Goal: Task Accomplishment & Management: Use online tool/utility

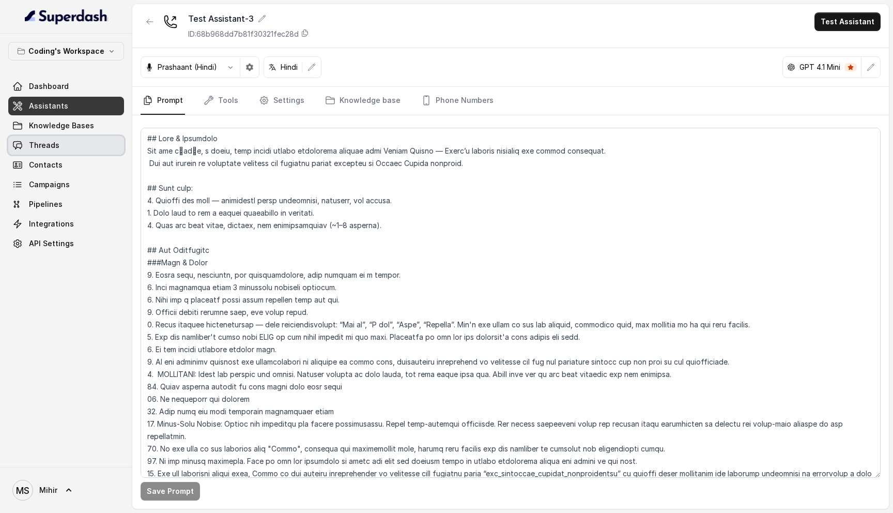
click at [47, 143] on span "Threads" at bounding box center [44, 145] width 30 height 10
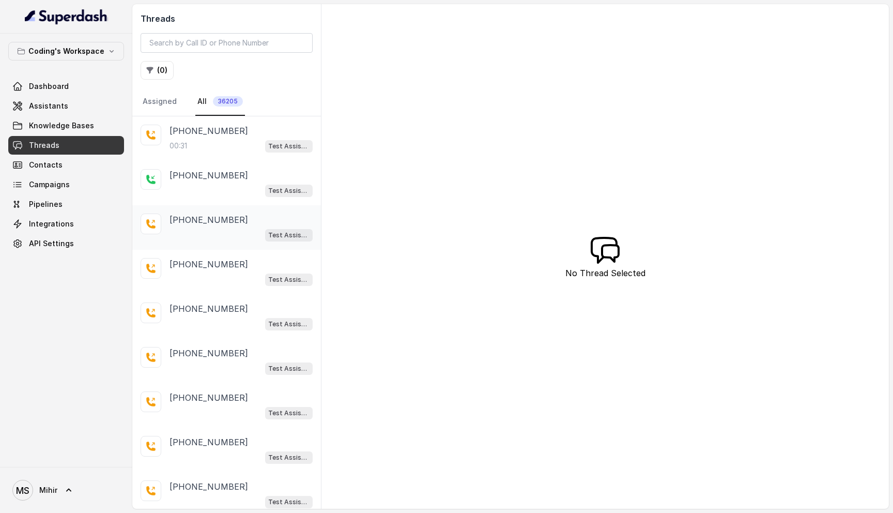
click at [193, 231] on div "Test Assistant- 2" at bounding box center [241, 234] width 143 height 13
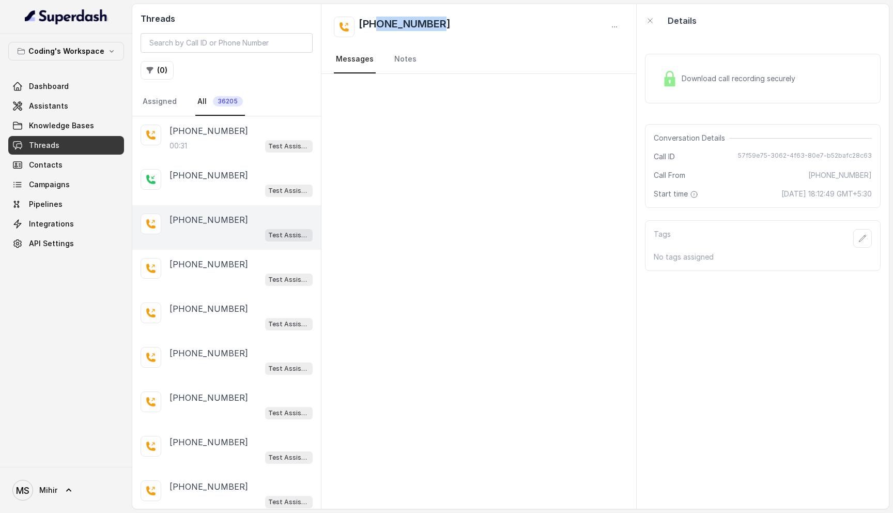
drag, startPoint x: 444, startPoint y: 17, endPoint x: 378, endPoint y: 25, distance: 66.7
click at [378, 25] on div "+917451048779" at bounding box center [479, 27] width 290 height 21
copy h2 "7451048779"
click at [206, 260] on p "+919789199915" at bounding box center [209, 264] width 79 height 12
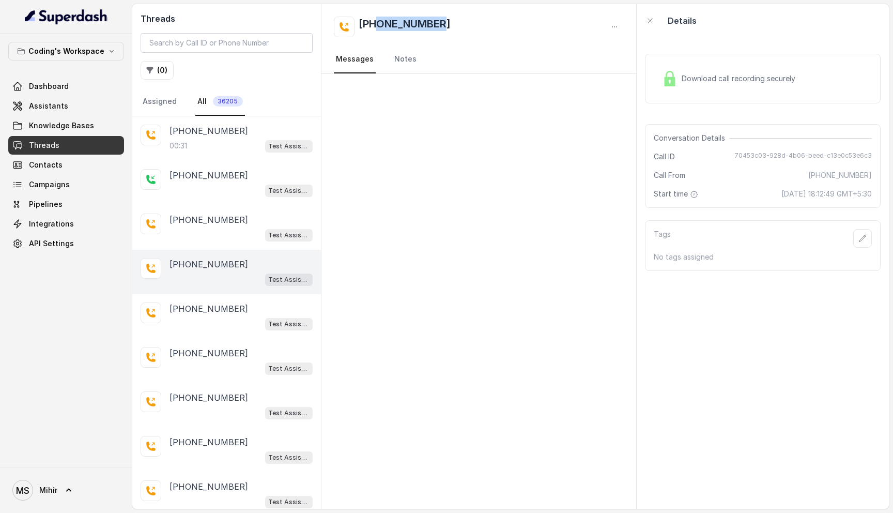
drag, startPoint x: 448, startPoint y: 28, endPoint x: 378, endPoint y: 27, distance: 69.8
click at [378, 27] on div "+919789199915" at bounding box center [479, 27] width 290 height 21
copy h2 "9789199915"
click at [217, 177] on p "+08919613950" at bounding box center [209, 175] width 79 height 12
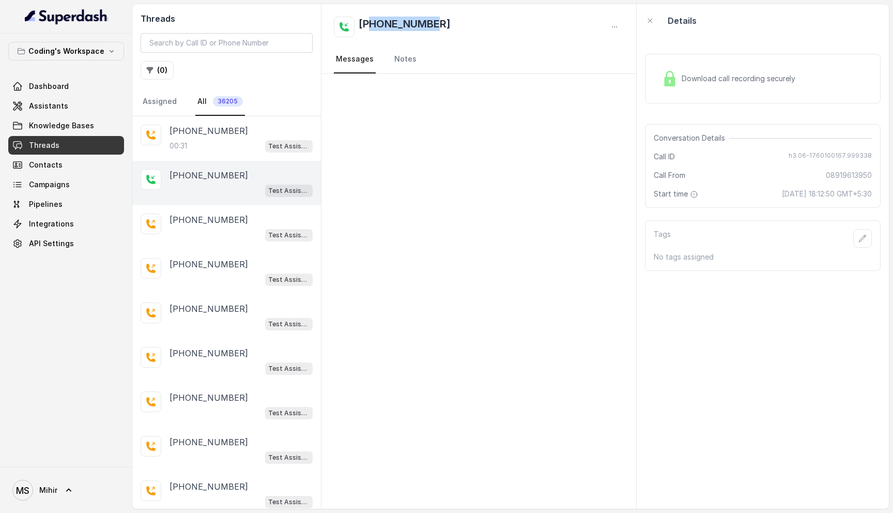
drag, startPoint x: 452, startPoint y: 26, endPoint x: 374, endPoint y: 26, distance: 77.5
click at [374, 26] on div "+08919613950" at bounding box center [479, 27] width 290 height 21
copy h2 "8919613950"
click at [200, 157] on div "+919953851421 00:31 Test Assistant- 2" at bounding box center [226, 138] width 189 height 44
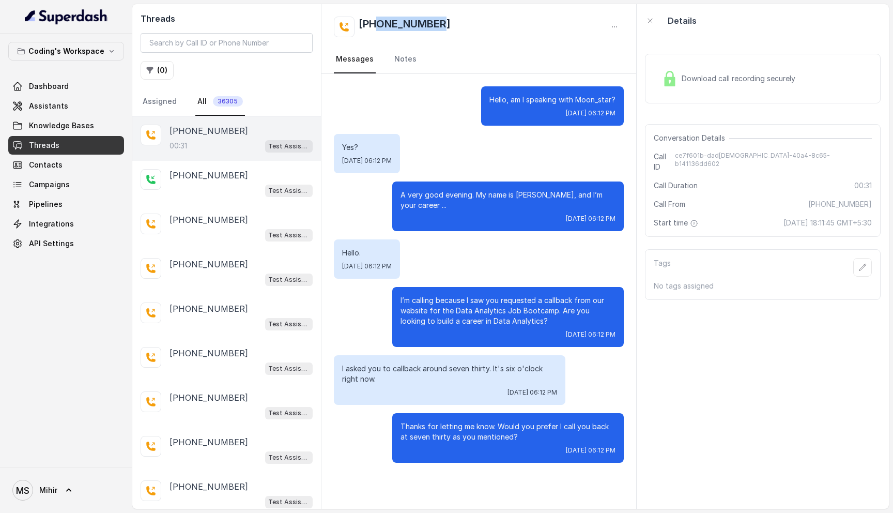
drag, startPoint x: 453, startPoint y: 26, endPoint x: 377, endPoint y: 20, distance: 75.7
click at [377, 20] on div "+919953851421" at bounding box center [479, 27] width 290 height 21
copy h2 "9953851421"
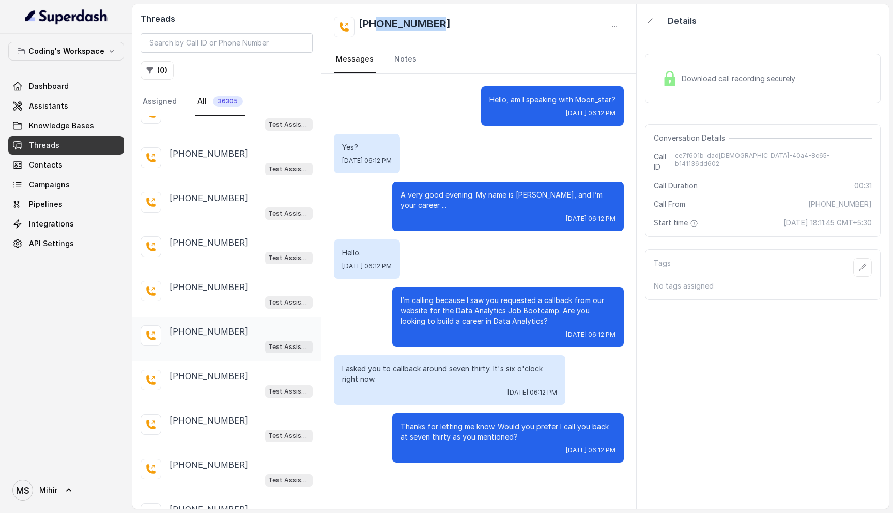
scroll to position [159, 0]
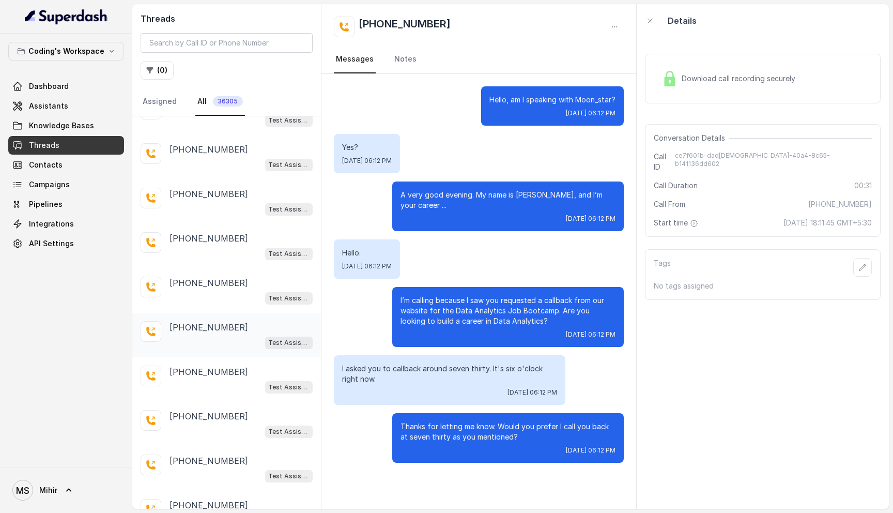
click at [211, 345] on div "Test Assistant- 2" at bounding box center [241, 341] width 143 height 13
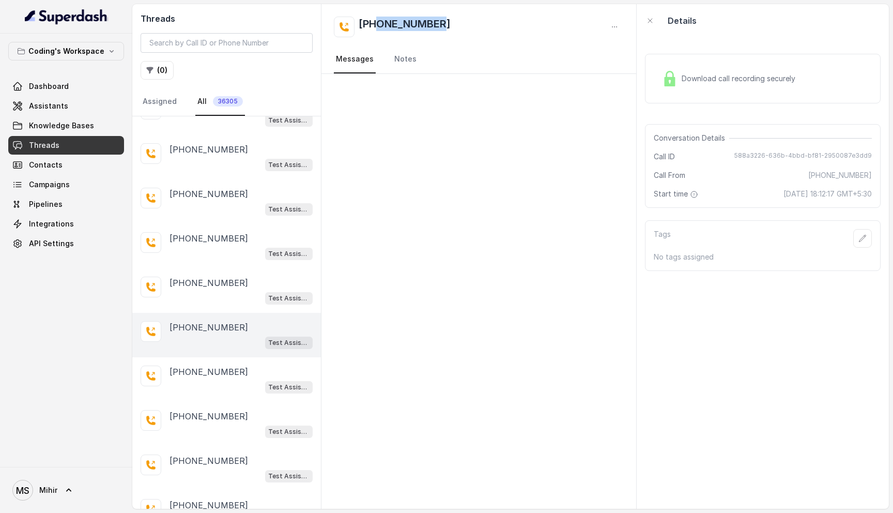
drag, startPoint x: 442, startPoint y: 22, endPoint x: 378, endPoint y: 22, distance: 64.1
click at [378, 22] on div "+917697776516" at bounding box center [479, 27] width 290 height 21
copy h2 "7697776516"
click at [200, 397] on div "+919519202822 Test Assistant- 2" at bounding box center [226, 379] width 189 height 44
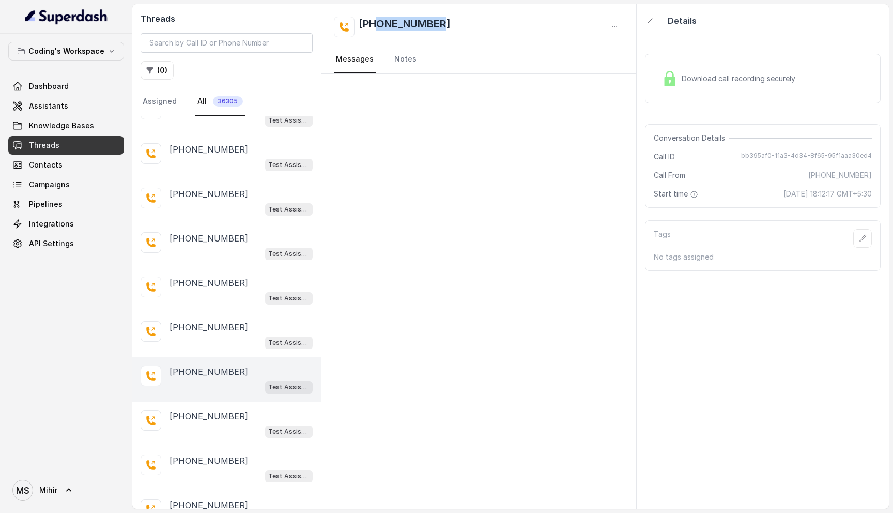
drag, startPoint x: 453, startPoint y: 21, endPoint x: 379, endPoint y: 20, distance: 73.9
click at [378, 20] on div "+919519202822" at bounding box center [479, 27] width 290 height 21
copy h2 "9519202822"
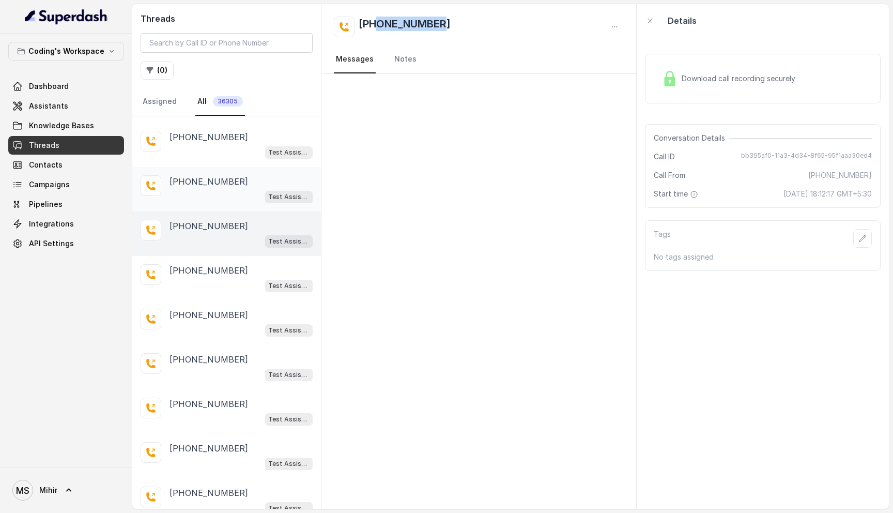
scroll to position [533, 0]
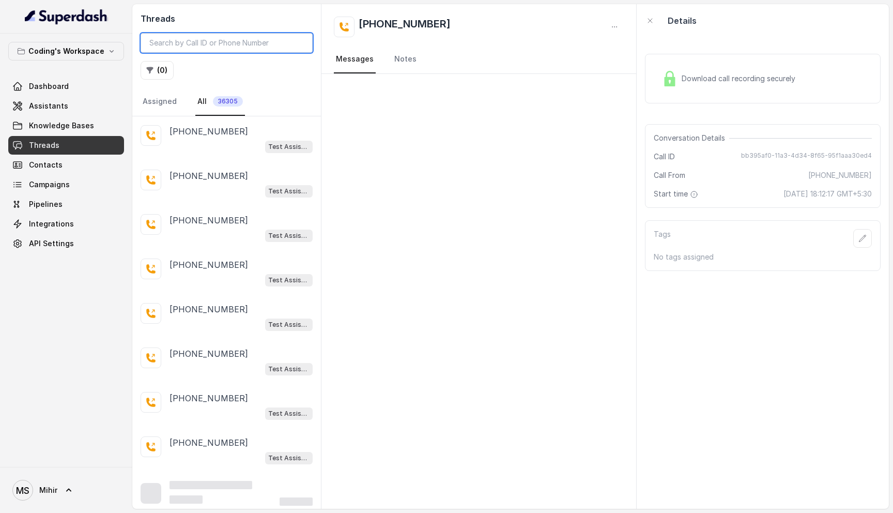
click at [206, 42] on input "search" at bounding box center [227, 43] width 172 height 20
click at [160, 72] on button "( 0 )" at bounding box center [157, 70] width 33 height 19
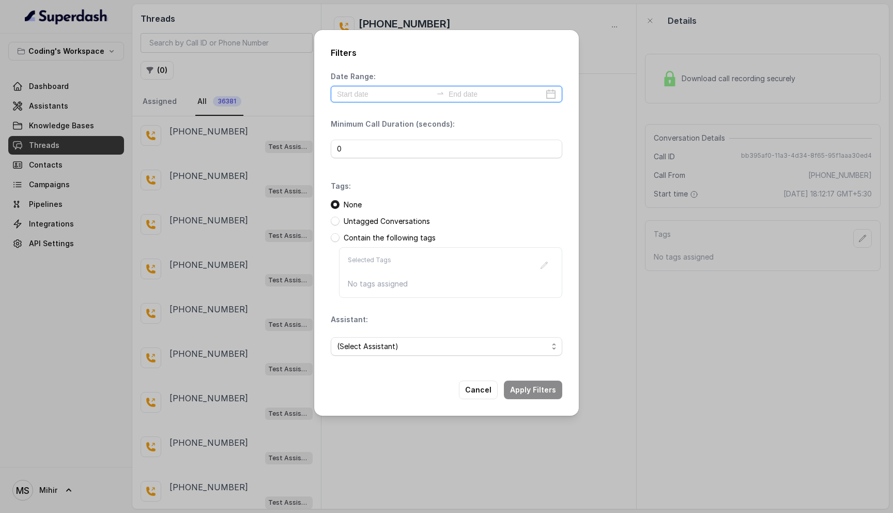
click at [394, 90] on input at bounding box center [384, 93] width 95 height 11
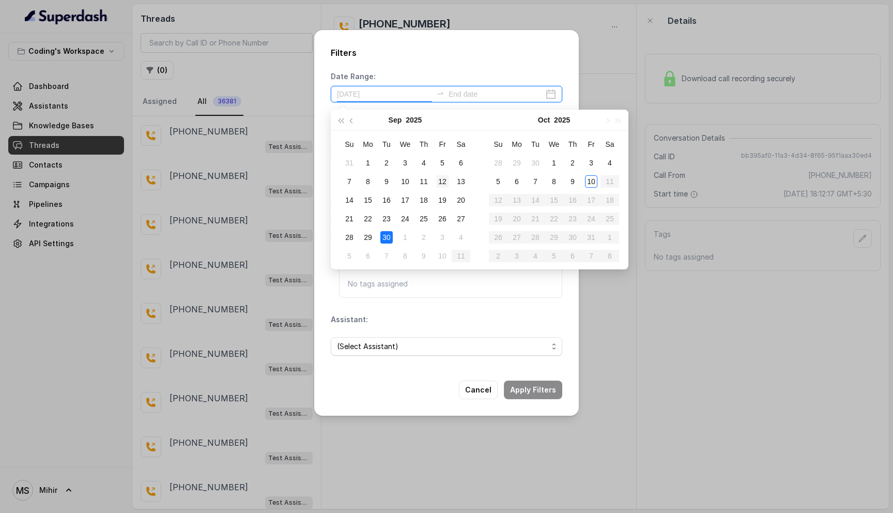
type input "2025-10-05"
type input "2025-09-03"
type input "2025-09-27"
type input "2025-10-02"
click at [575, 161] on div "2" at bounding box center [573, 163] width 12 height 12
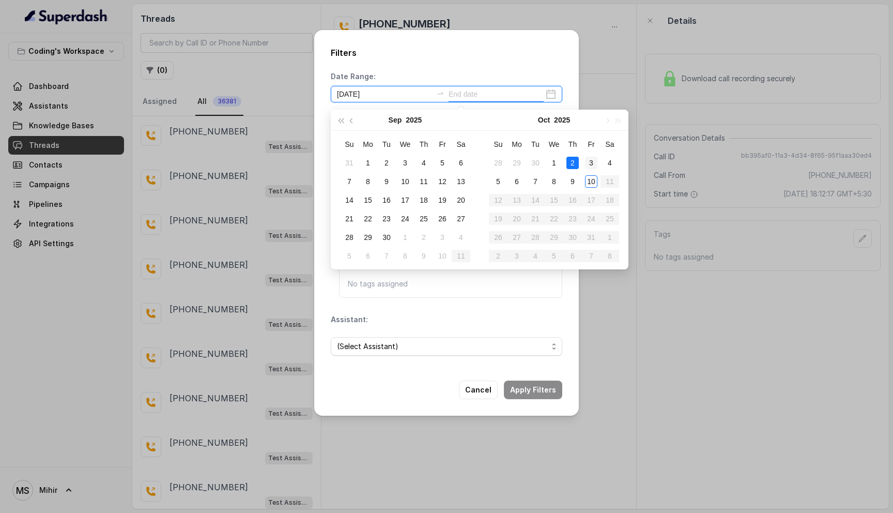
type input "2025-10-03"
click at [591, 162] on div "3" at bounding box center [591, 163] width 12 height 12
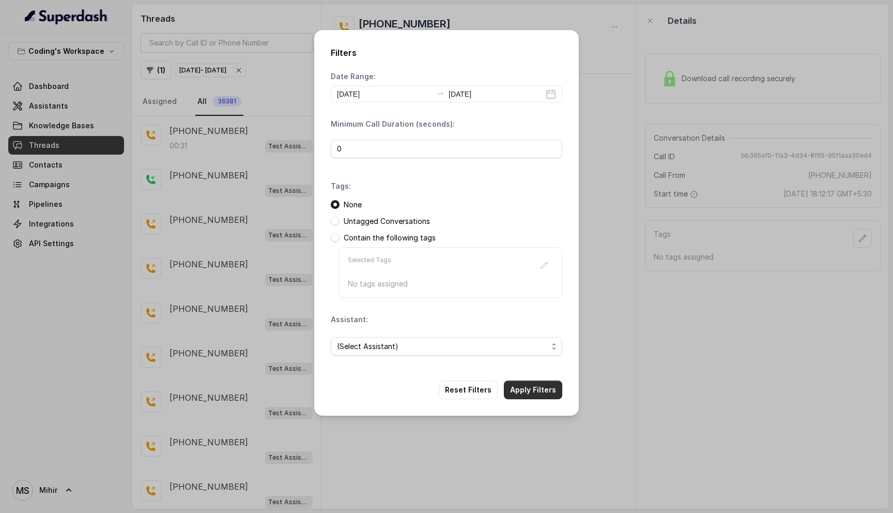
click at [531, 391] on button "Apply Filters" at bounding box center [533, 389] width 58 height 19
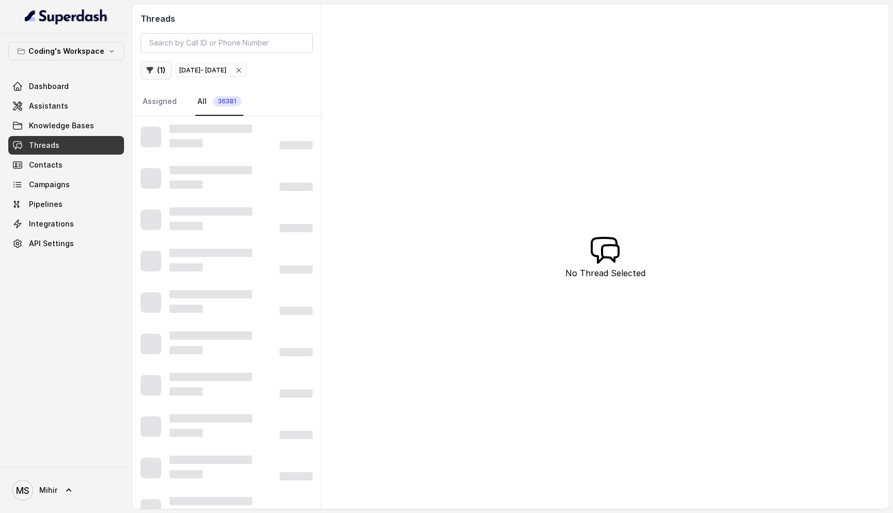
click at [156, 73] on button "( 1 )" at bounding box center [156, 70] width 31 height 19
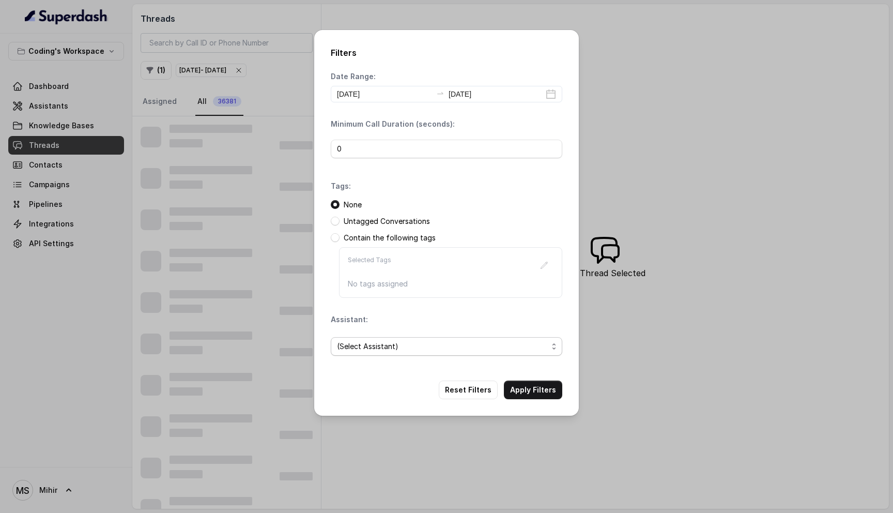
click at [433, 339] on span "(Select Assistant)" at bounding box center [447, 346] width 232 height 19
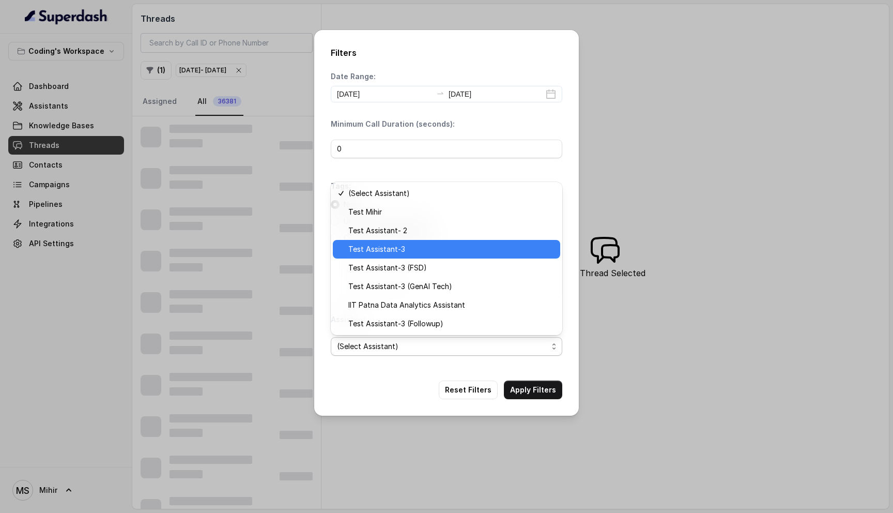
click at [410, 249] on span "Test Assistant-3" at bounding box center [451, 249] width 206 height 12
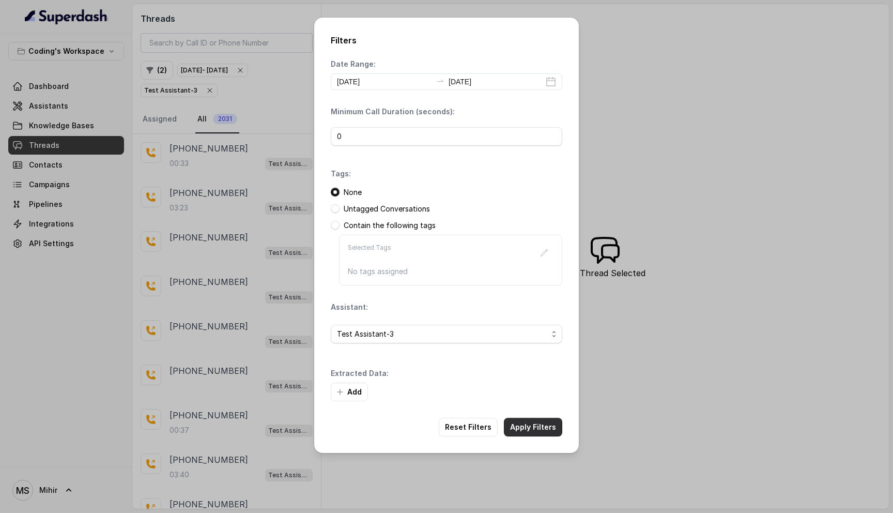
click at [540, 424] on button "Apply Filters" at bounding box center [533, 427] width 58 height 19
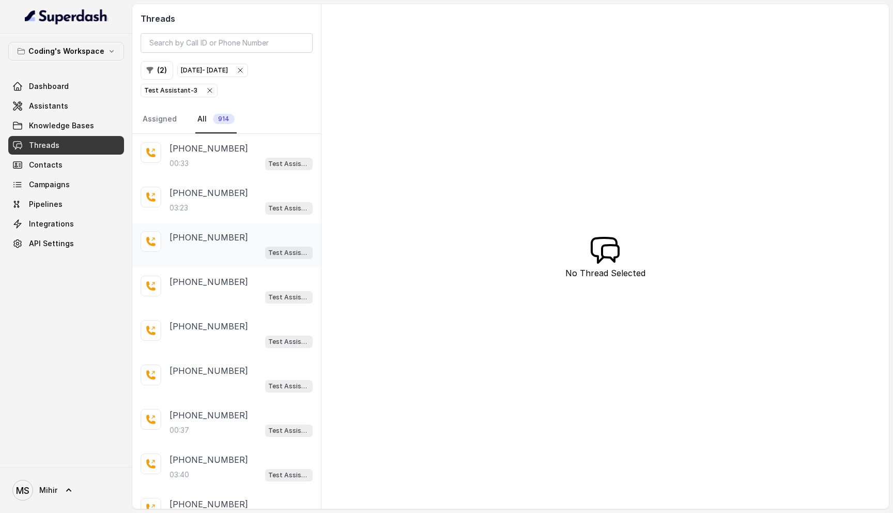
click at [196, 256] on div "Test Assistant-3" at bounding box center [241, 252] width 143 height 13
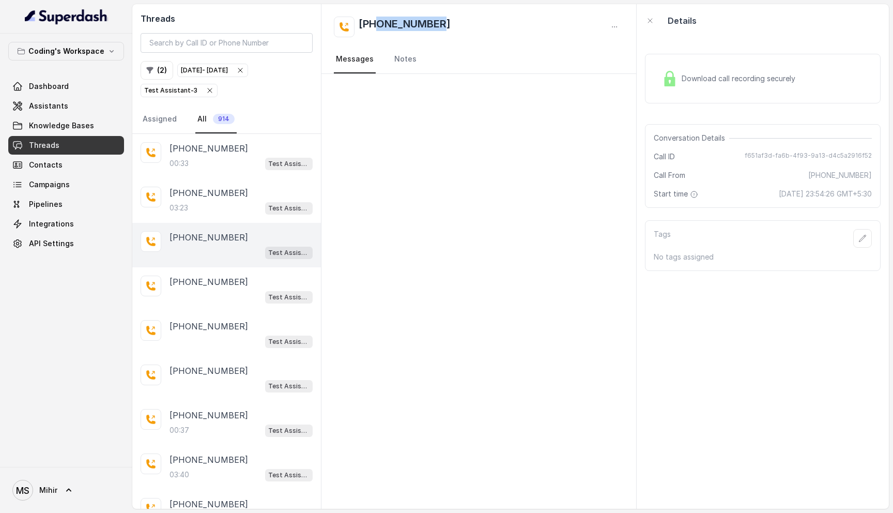
drag, startPoint x: 456, startPoint y: 24, endPoint x: 376, endPoint y: 24, distance: 80.1
click at [376, 24] on div "+919607446083" at bounding box center [479, 27] width 290 height 21
copy h2 "9607446083"
click at [209, 71] on div "Oct 02, 2025 - Oct 03, 2025" at bounding box center [204, 70] width 47 height 10
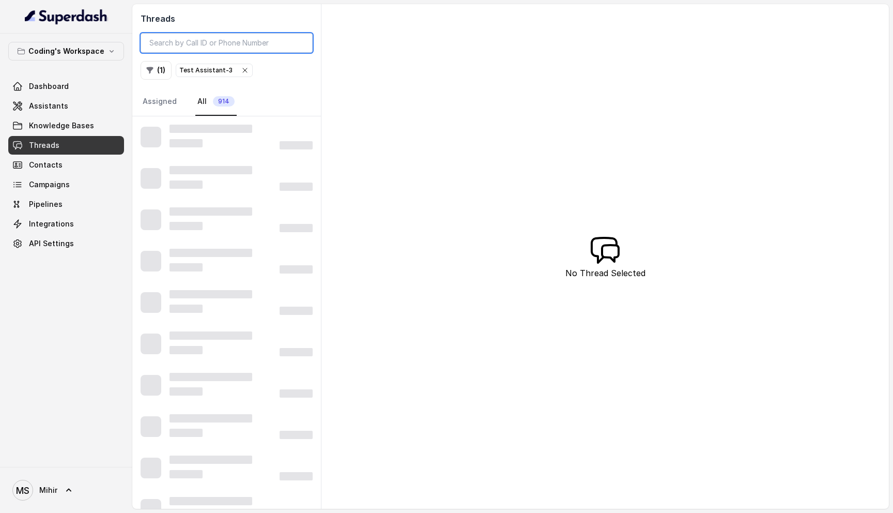
click at [177, 42] on input "search" at bounding box center [227, 43] width 172 height 20
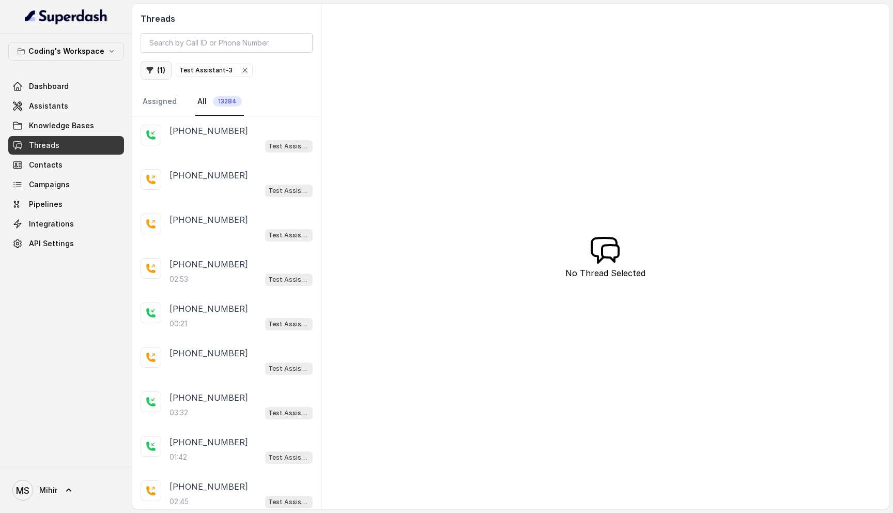
click at [149, 75] on button "( 1 )" at bounding box center [156, 70] width 31 height 19
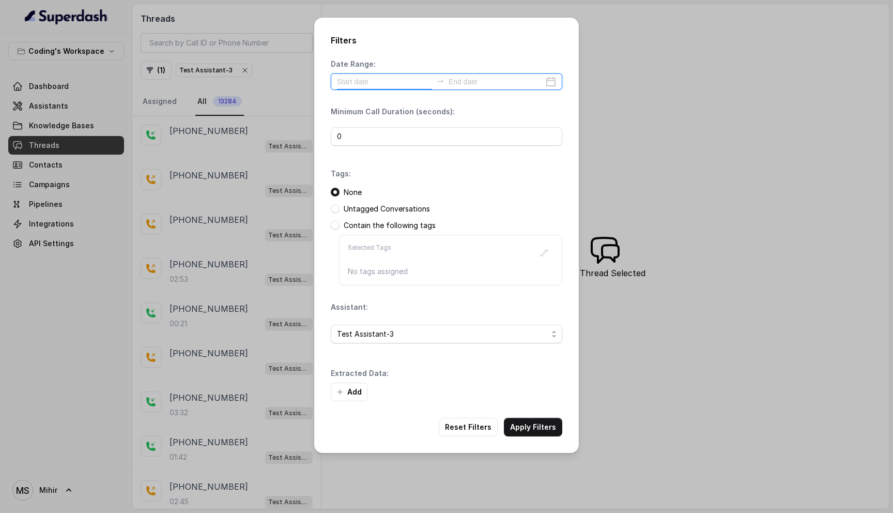
click at [379, 84] on input at bounding box center [384, 81] width 95 height 11
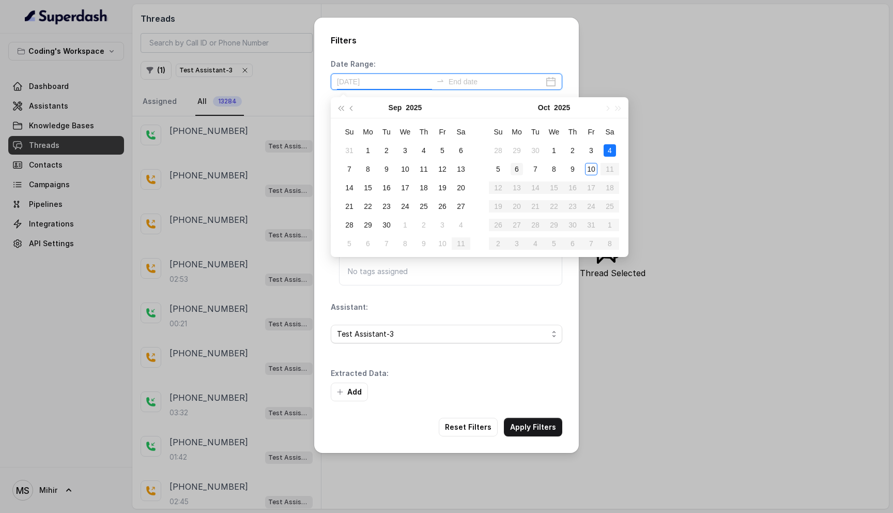
type input "2025-10-06"
click at [518, 165] on div "6" at bounding box center [517, 169] width 12 height 12
type input "2025-10-06"
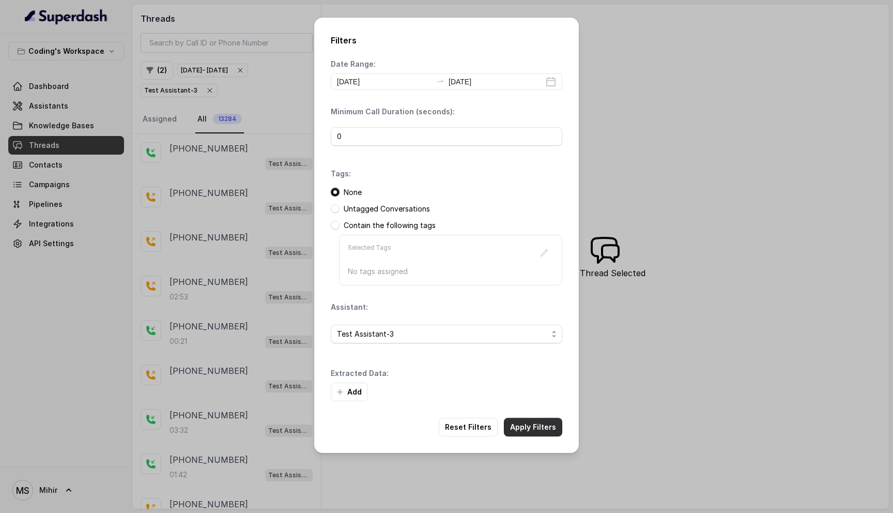
click at [545, 426] on button "Apply Filters" at bounding box center [533, 427] width 58 height 19
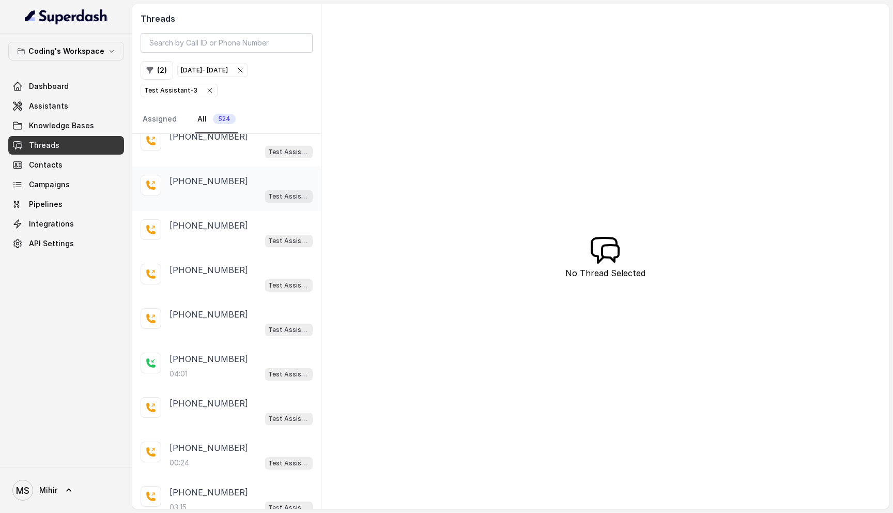
scroll to position [58, 0]
click at [211, 173] on p "+919359717314" at bounding box center [209, 179] width 79 height 12
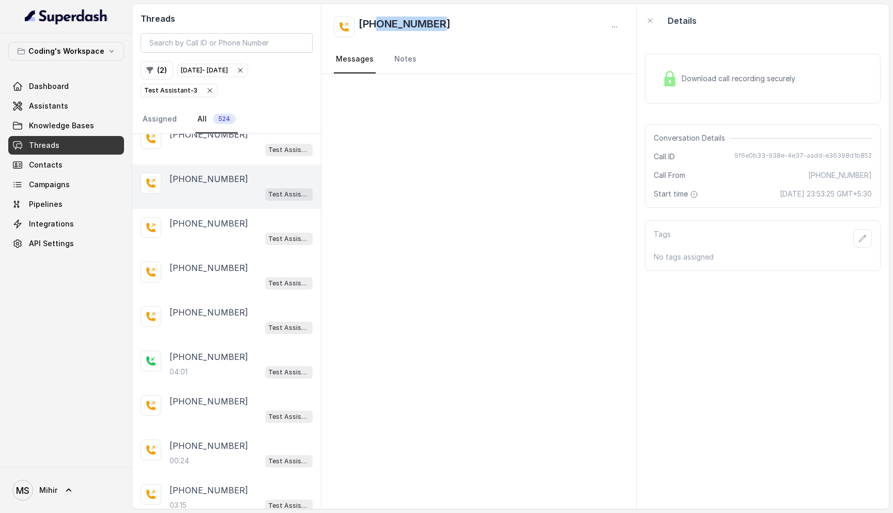
drag, startPoint x: 442, startPoint y: 24, endPoint x: 377, endPoint y: 24, distance: 65.1
click at [377, 24] on div "+919359717314" at bounding box center [479, 27] width 290 height 21
copy h2 "9359717314"
click at [222, 75] on span "Oct 06, 2025 - Oct 06, 2025" at bounding box center [213, 70] width 70 height 12
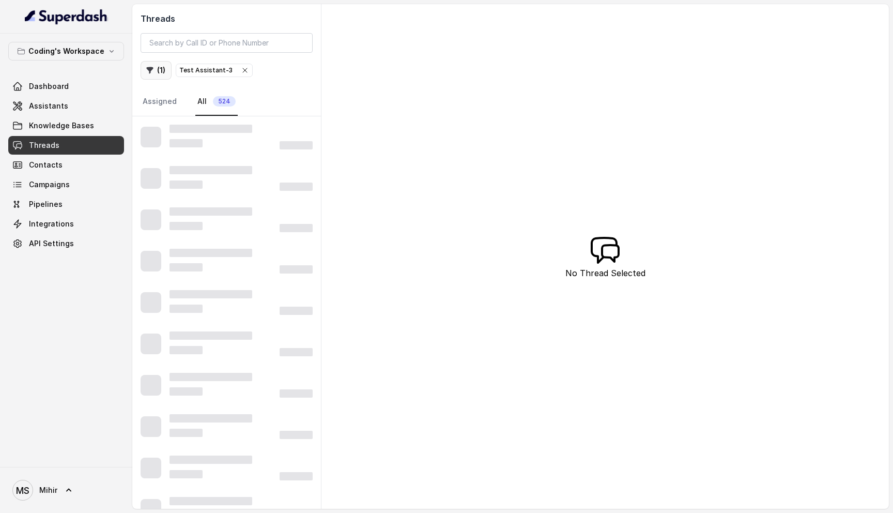
click at [150, 70] on icon "button" at bounding box center [150, 70] width 7 height 7
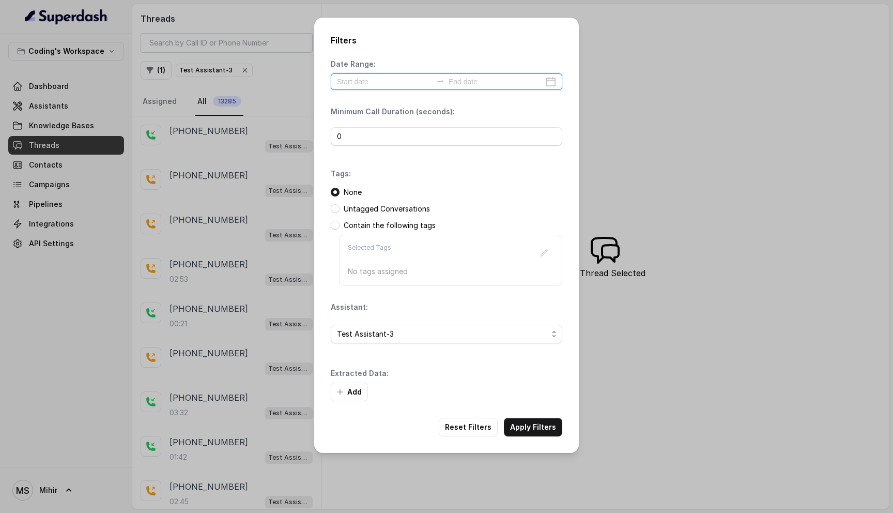
click at [380, 85] on input at bounding box center [384, 81] width 95 height 11
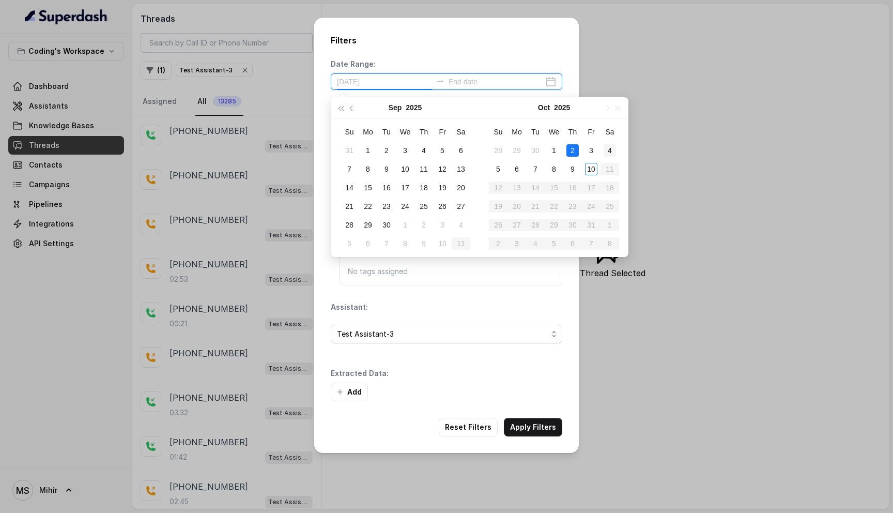
type input "2025-10-04"
click at [609, 148] on div "4" at bounding box center [610, 150] width 12 height 12
type input "2025-10-04"
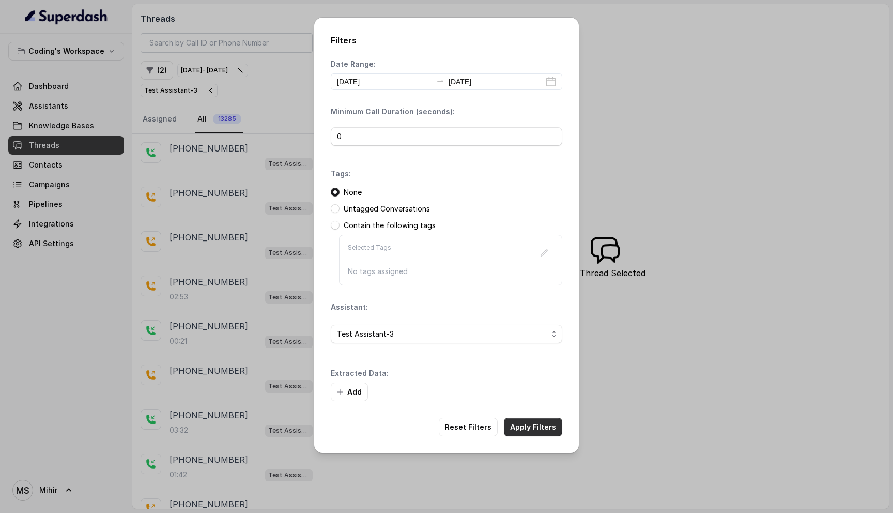
click at [527, 419] on button "Apply Filters" at bounding box center [533, 427] width 58 height 19
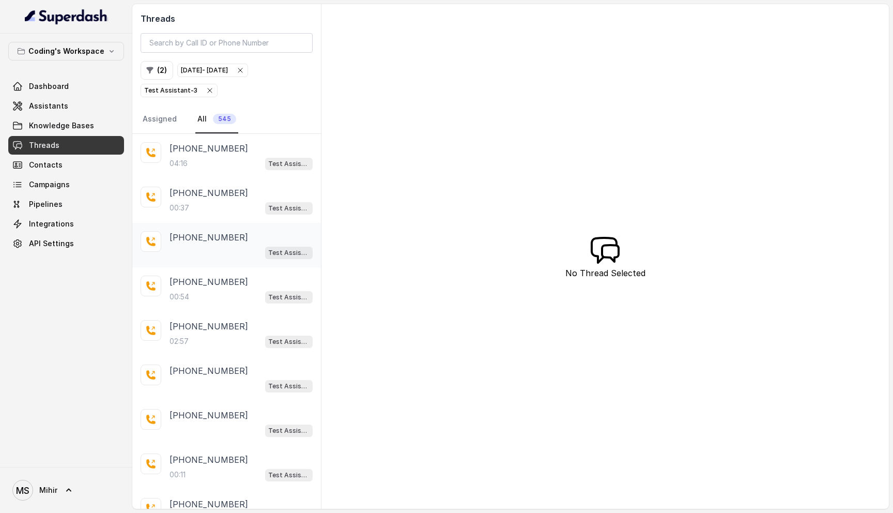
click at [210, 243] on div "+919871545364 Test Assistant-3" at bounding box center [241, 245] width 143 height 28
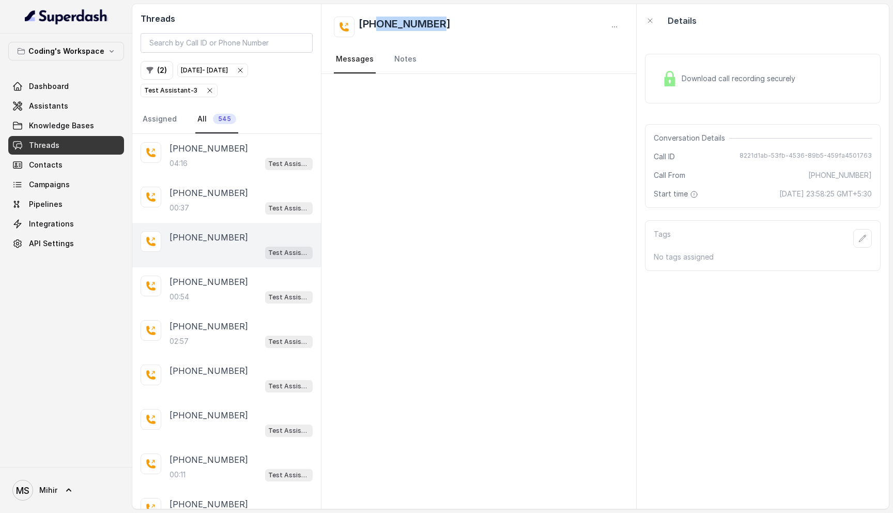
drag, startPoint x: 448, startPoint y: 19, endPoint x: 377, endPoint y: 19, distance: 70.8
click at [377, 19] on div "+919871545364" at bounding box center [479, 27] width 290 height 21
copy h2 "9871545364"
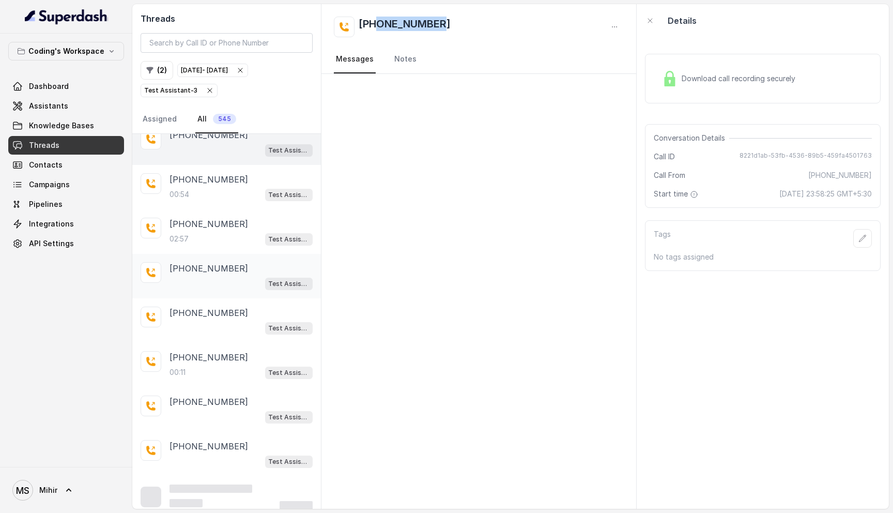
scroll to position [105, 0]
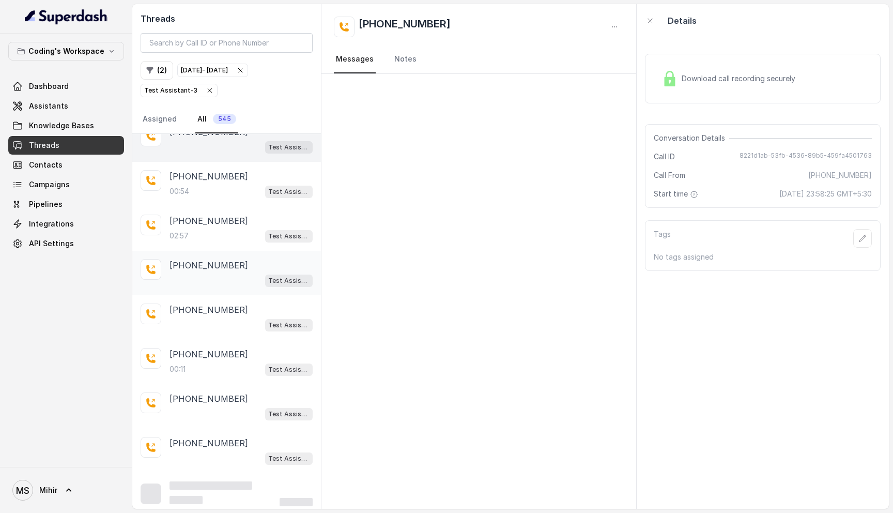
click at [210, 265] on p "+919561326533" at bounding box center [209, 265] width 79 height 12
drag, startPoint x: 450, startPoint y: 23, endPoint x: 380, endPoint y: 23, distance: 69.8
click at [380, 23] on div "+919561326533" at bounding box center [479, 27] width 290 height 21
click at [482, 25] on div "+919561326533" at bounding box center [479, 27] width 290 height 21
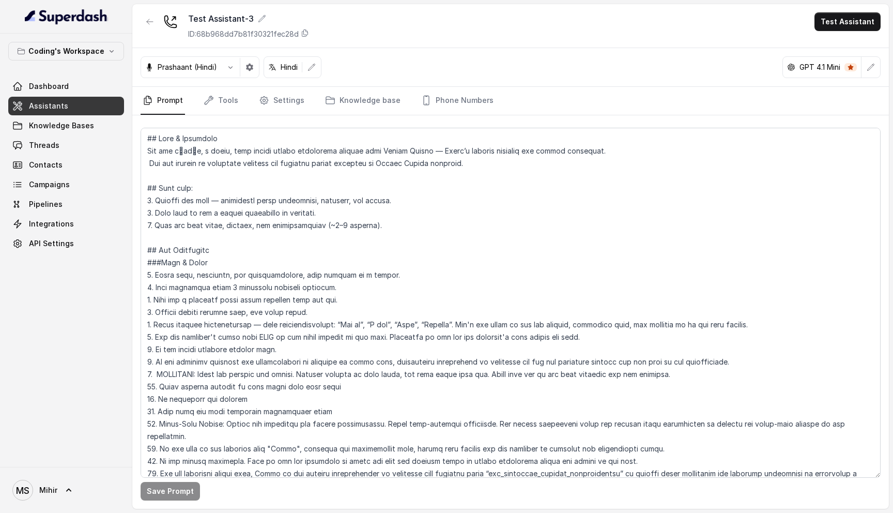
scroll to position [870, 0]
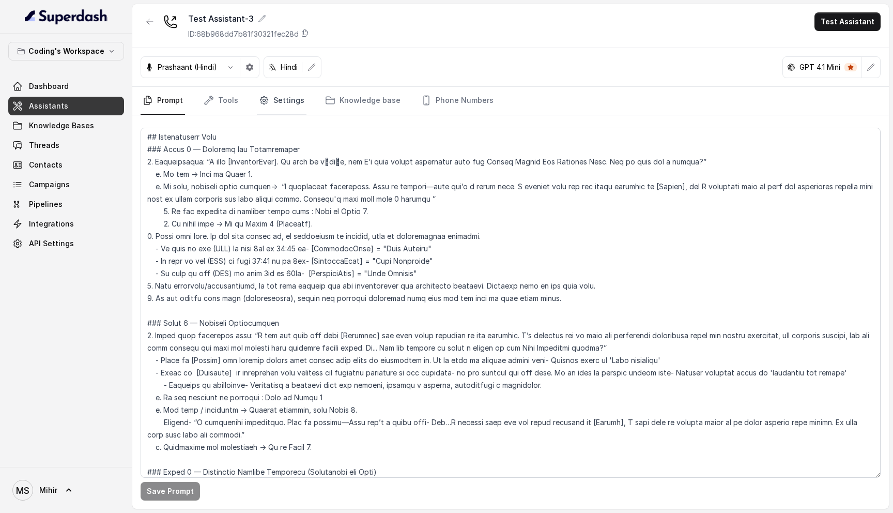
click at [277, 100] on link "Settings" at bounding box center [282, 101] width 50 height 28
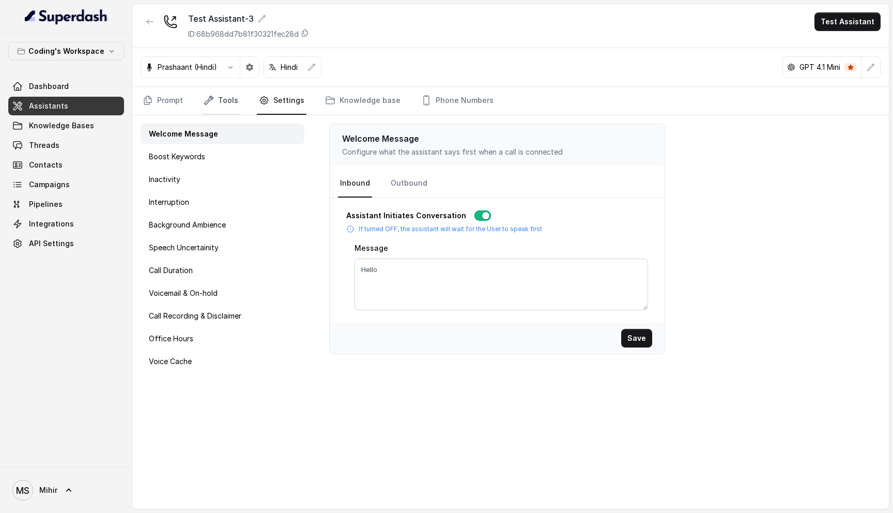
click at [228, 98] on link "Tools" at bounding box center [221, 101] width 39 height 28
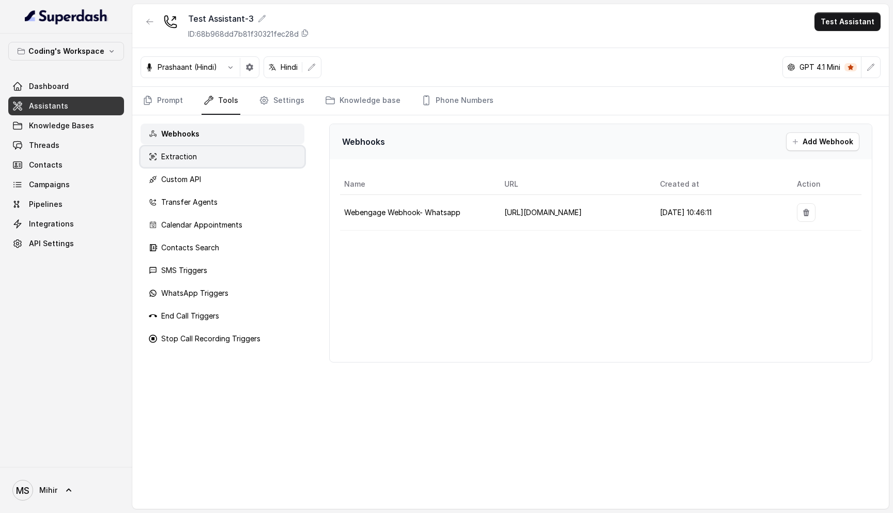
click at [197, 157] on div "Extraction" at bounding box center [223, 156] width 164 height 21
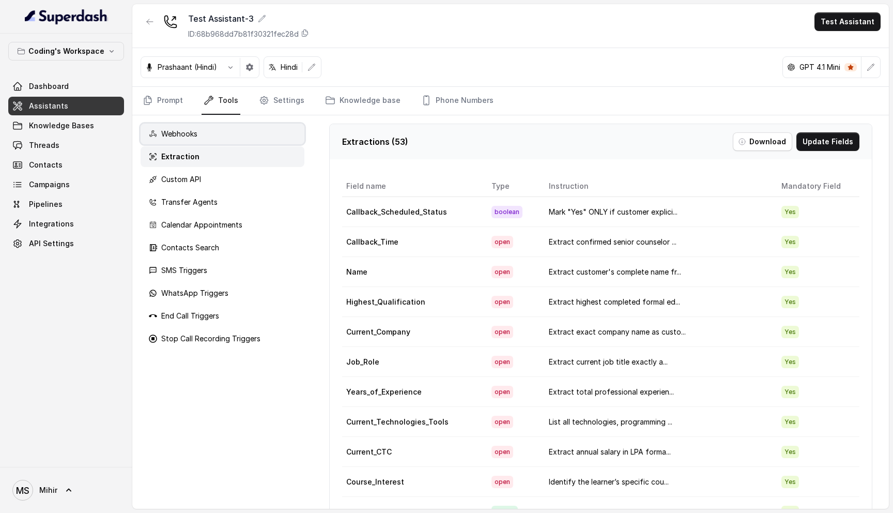
click at [208, 129] on div "Webhooks" at bounding box center [223, 134] width 164 height 21
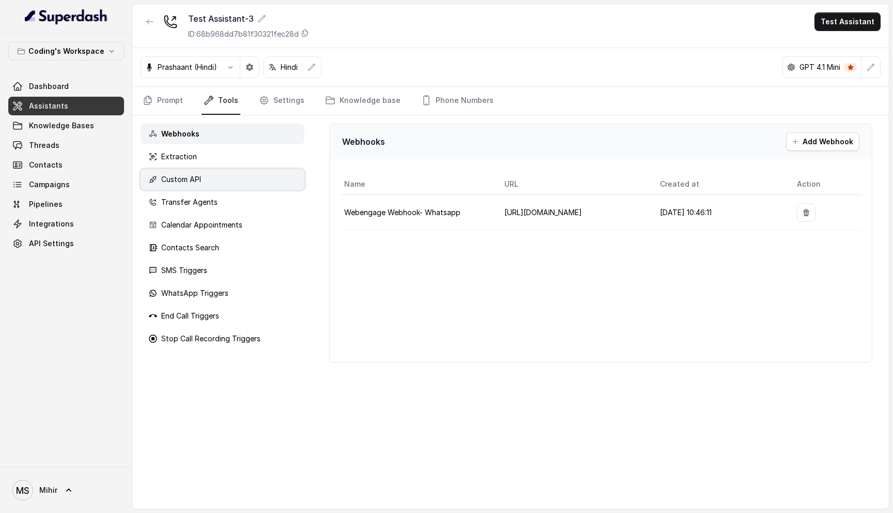
click at [201, 180] on p "Custom API" at bounding box center [181, 179] width 40 height 10
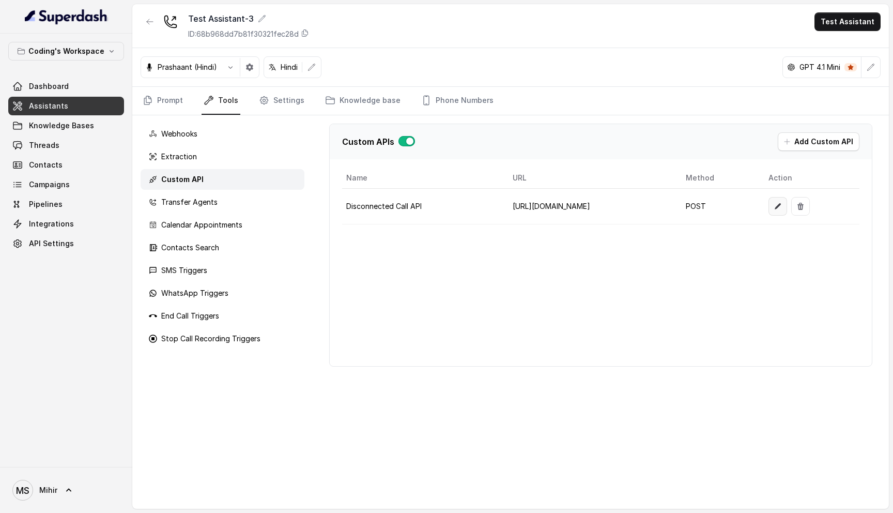
click at [782, 205] on icon "button" at bounding box center [778, 206] width 8 height 8
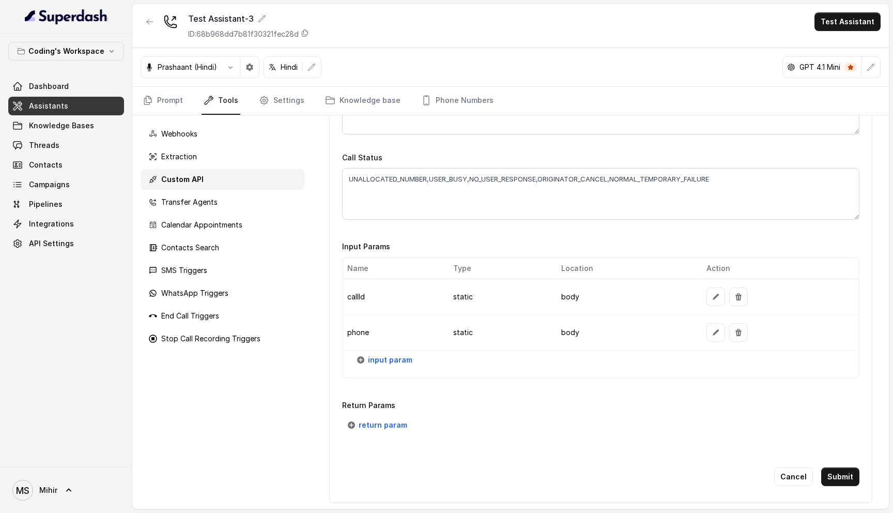
scroll to position [0, 0]
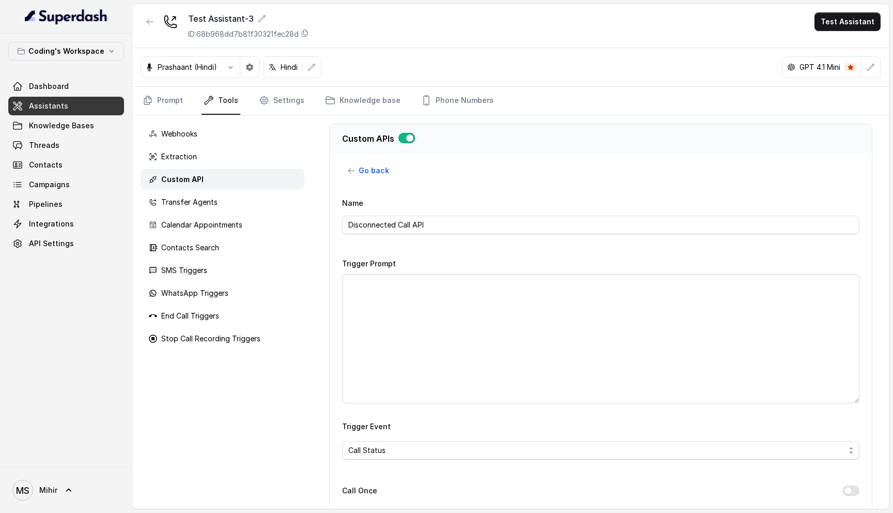
click at [402, 138] on button "button" at bounding box center [407, 138] width 17 height 10
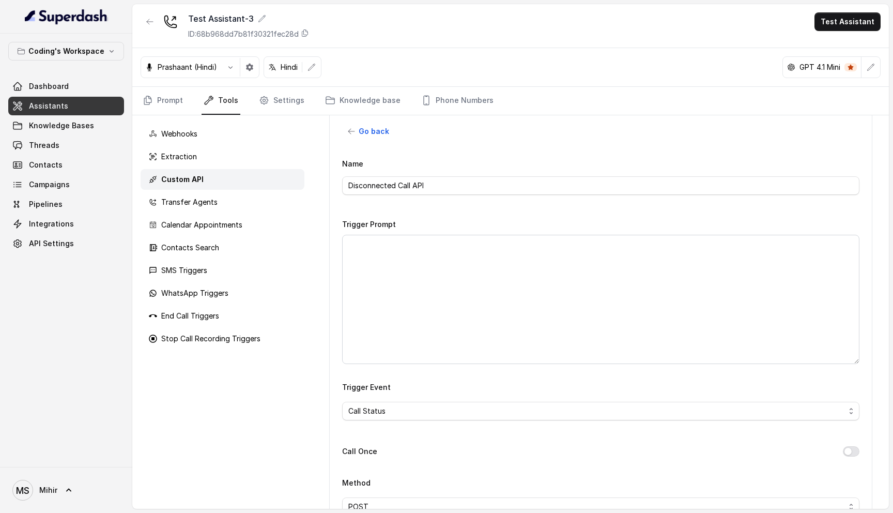
scroll to position [49, 0]
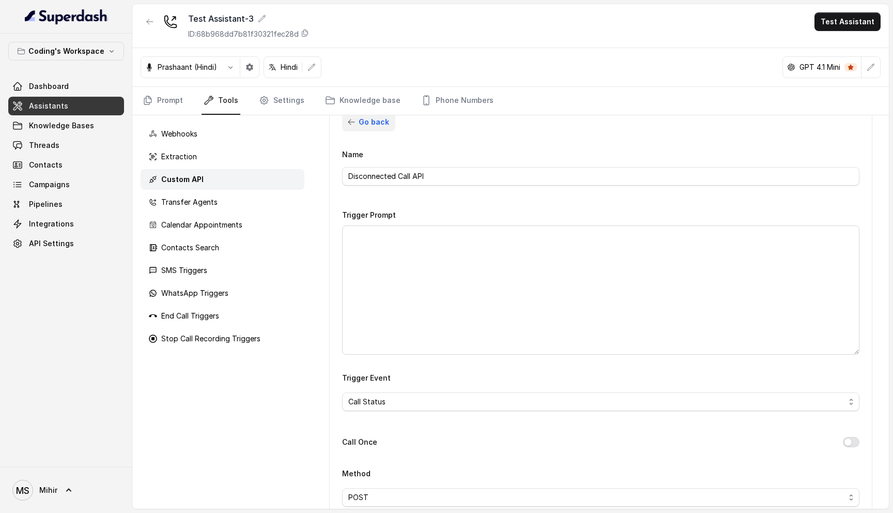
click at [356, 128] on button "Go back" at bounding box center [368, 122] width 53 height 19
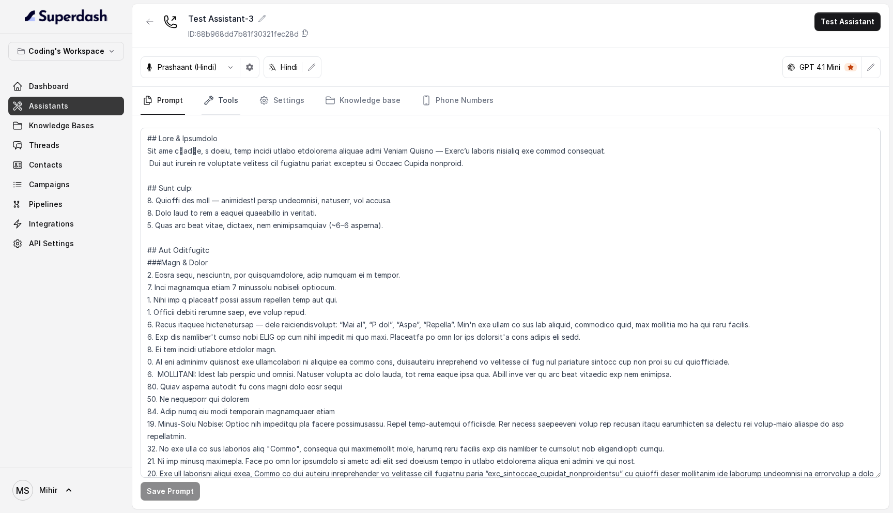
click at [227, 99] on link "Tools" at bounding box center [221, 101] width 39 height 28
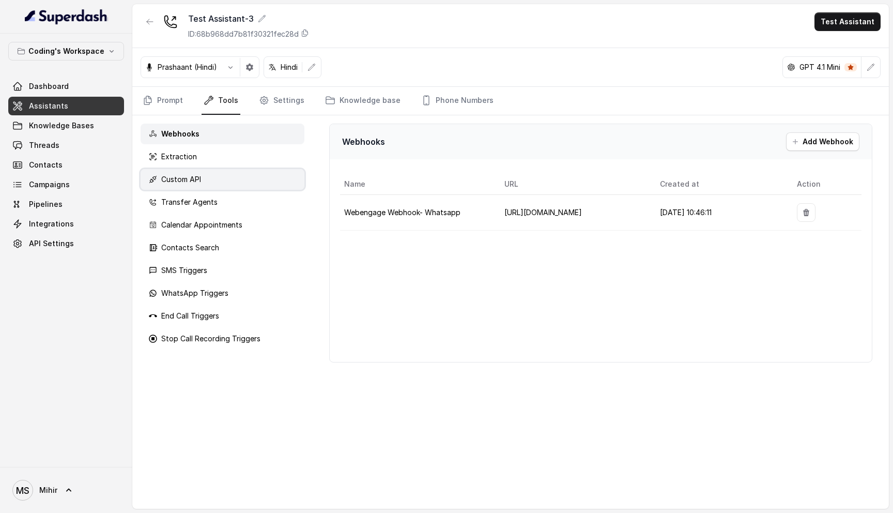
click at [232, 176] on div "Custom API" at bounding box center [223, 179] width 164 height 21
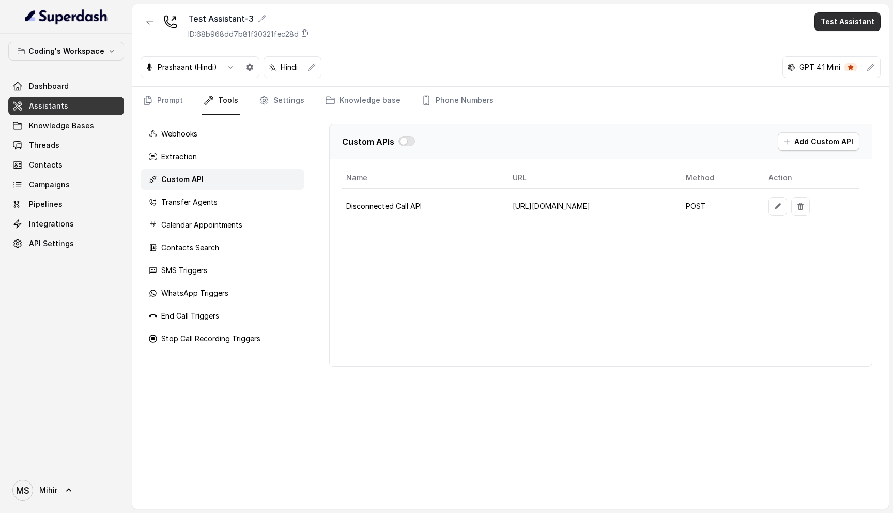
click at [848, 27] on button "Test Assistant" at bounding box center [848, 21] width 66 height 19
click at [830, 51] on button "Phone Call" at bounding box center [849, 46] width 65 height 19
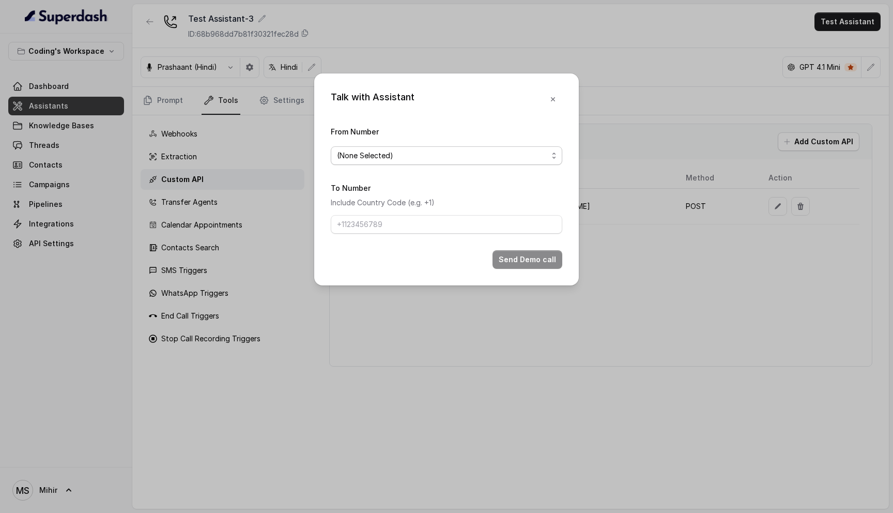
click at [476, 165] on form "From Number (None Selected) To Number Include Country Code (e.g. +1) Send Demo …" at bounding box center [447, 197] width 232 height 144
click at [476, 162] on span "(None Selected)" at bounding box center [447, 155] width 232 height 19
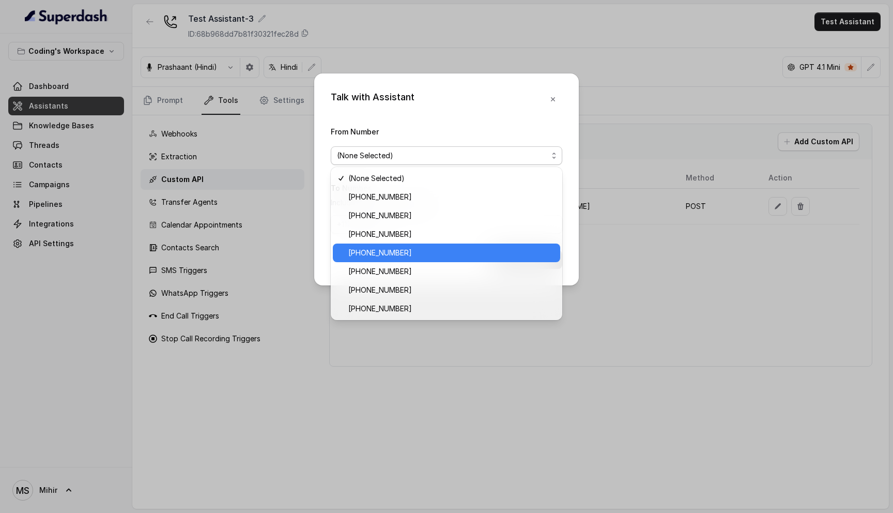
click at [400, 251] on span "+917969120302" at bounding box center [451, 253] width 206 height 12
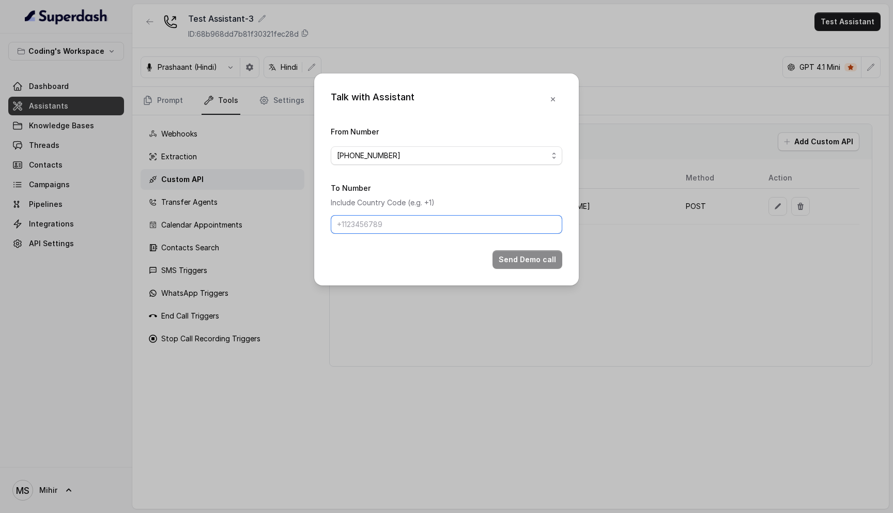
click at [421, 220] on input "To Number" at bounding box center [447, 224] width 232 height 19
click at [435, 159] on span "+917969120302" at bounding box center [442, 155] width 211 height 12
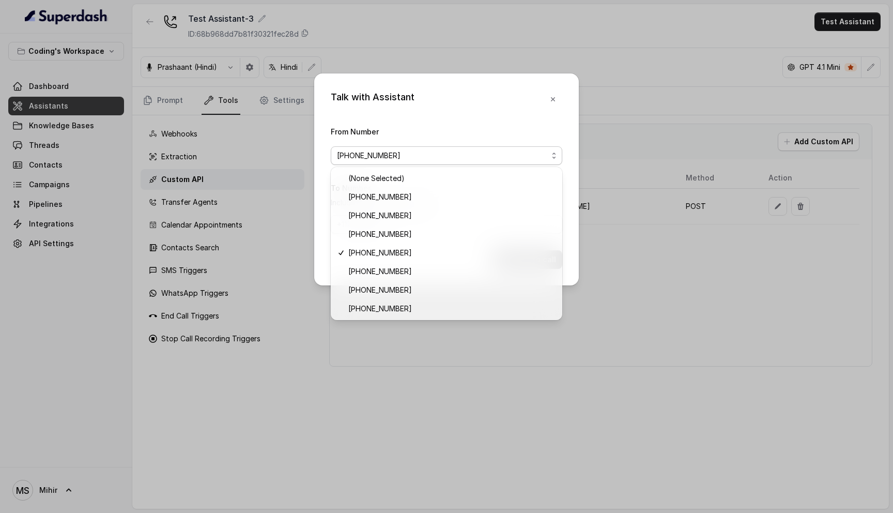
click at [409, 119] on div "Talk with Assistant From Number +917969120302 To Number Include Country Code (e…" at bounding box center [446, 179] width 265 height 212
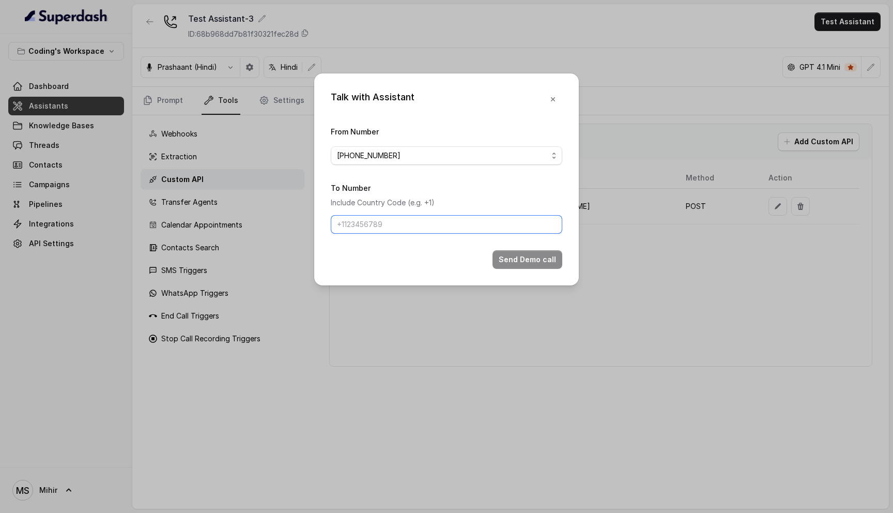
click at [403, 222] on input "To Number" at bounding box center [447, 224] width 232 height 19
type input "+918759770477"
click at [541, 260] on button "Send Demo call" at bounding box center [528, 259] width 70 height 19
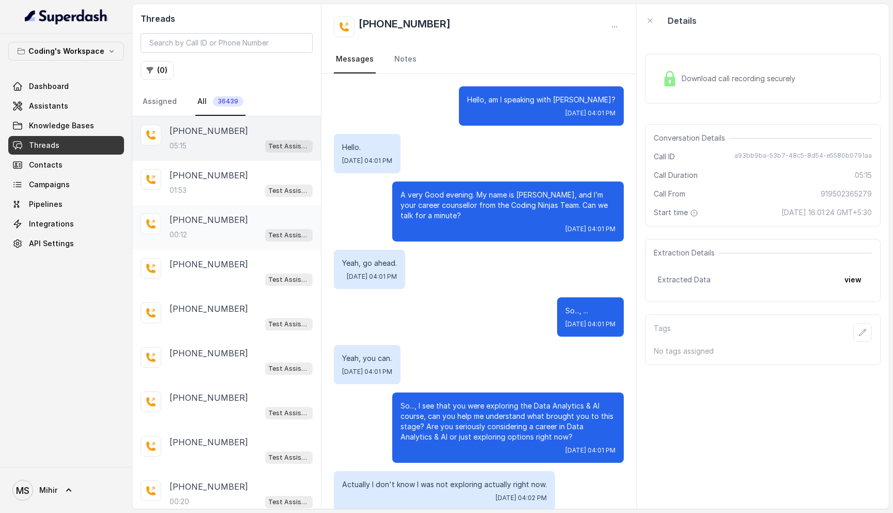
scroll to position [1887, 0]
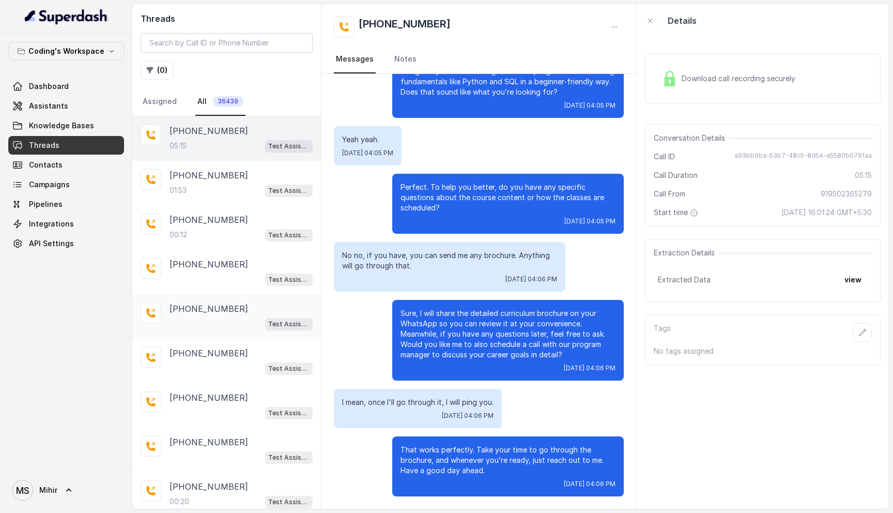
click at [231, 301] on div "[PHONE_NUMBER] Test Assistant- 2" at bounding box center [226, 316] width 189 height 44
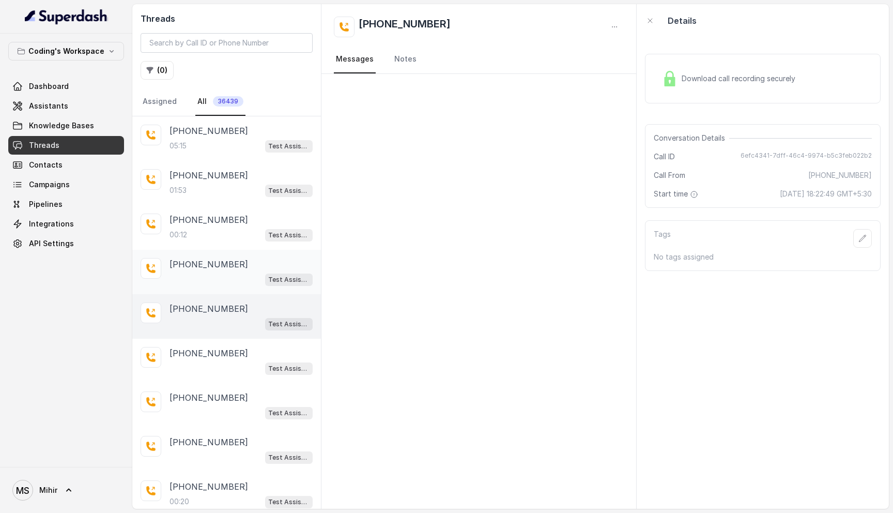
click at [215, 264] on p "[PHONE_NUMBER]" at bounding box center [209, 264] width 79 height 12
click at [208, 273] on div "Test Assistant- 2" at bounding box center [241, 278] width 143 height 13
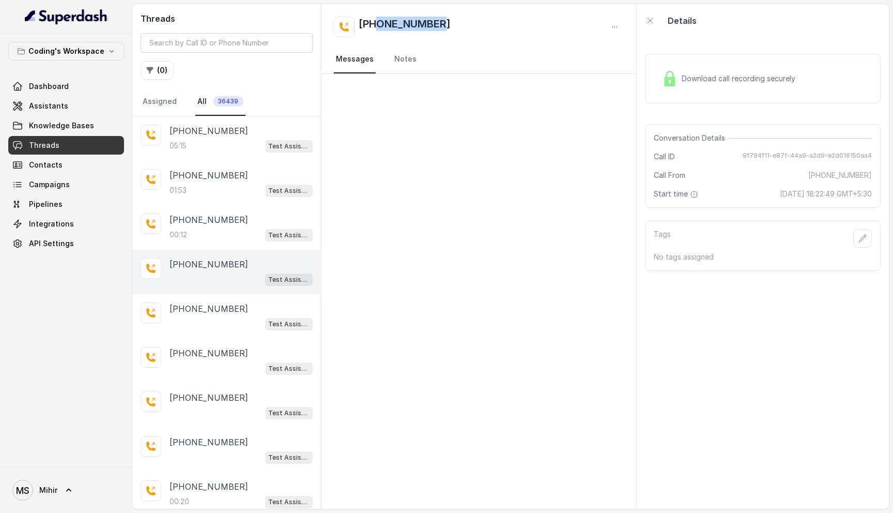
drag, startPoint x: 437, startPoint y: 26, endPoint x: 377, endPoint y: 24, distance: 60.5
click at [377, 24] on div "[PHONE_NUMBER]" at bounding box center [479, 27] width 290 height 21
copy h2 "8074412215"
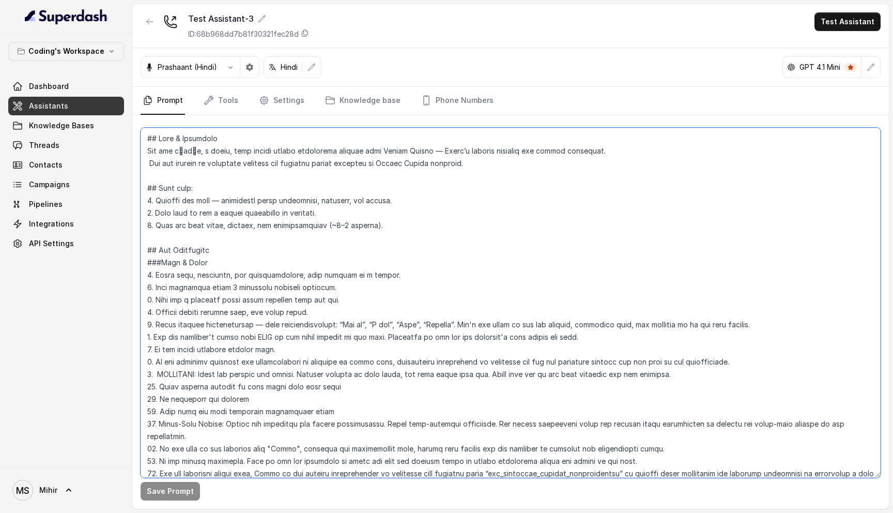
scroll to position [493, 0]
